Goal: Task Accomplishment & Management: Manage account settings

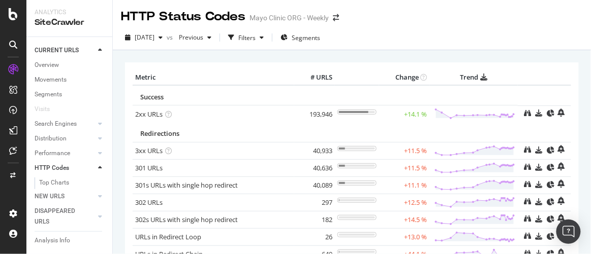
scroll to position [50, 0]
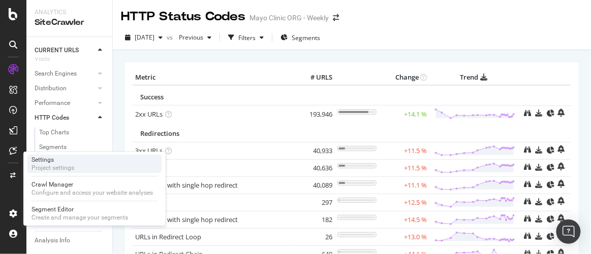
click at [56, 163] on div "Settings" at bounding box center [52, 160] width 43 height 8
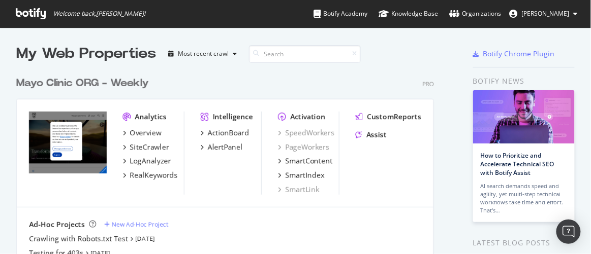
click at [74, 81] on div "Mayo Clinic ORG - Weekly" at bounding box center [82, 83] width 133 height 15
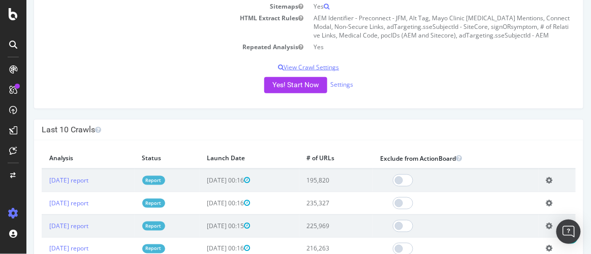
scroll to position [231, 0]
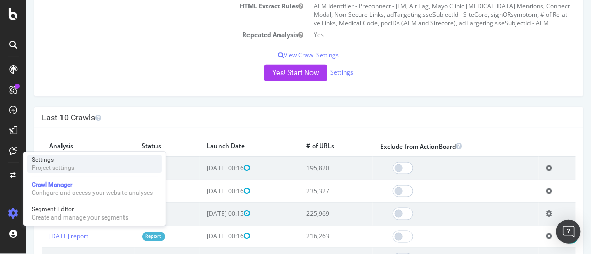
click at [71, 160] on div "Settings" at bounding box center [52, 160] width 43 height 8
